Goal: Navigation & Orientation: Go to known website

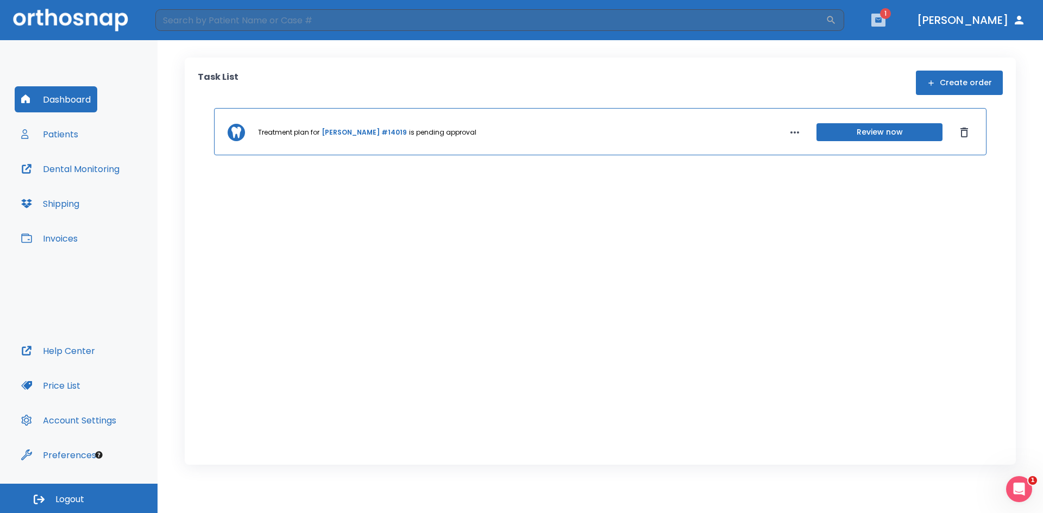
click at [882, 17] on icon "button" at bounding box center [879, 20] width 8 height 8
